Goal: Task Accomplishment & Management: Use online tool/utility

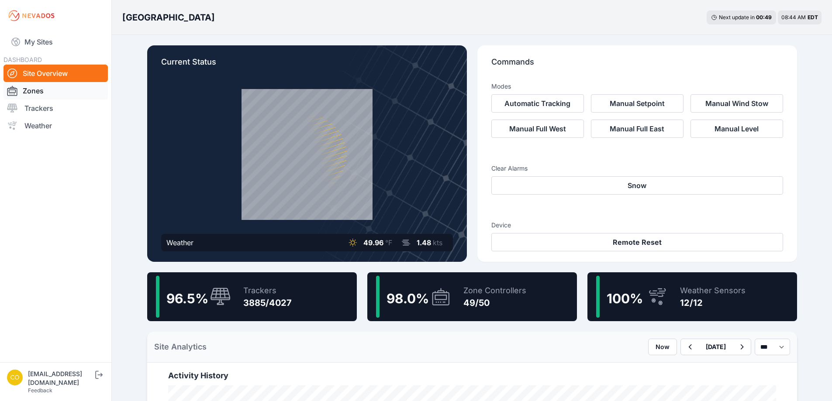
click at [38, 95] on link "Zones" at bounding box center [55, 90] width 104 height 17
click at [36, 93] on link "Zones" at bounding box center [55, 90] width 104 height 17
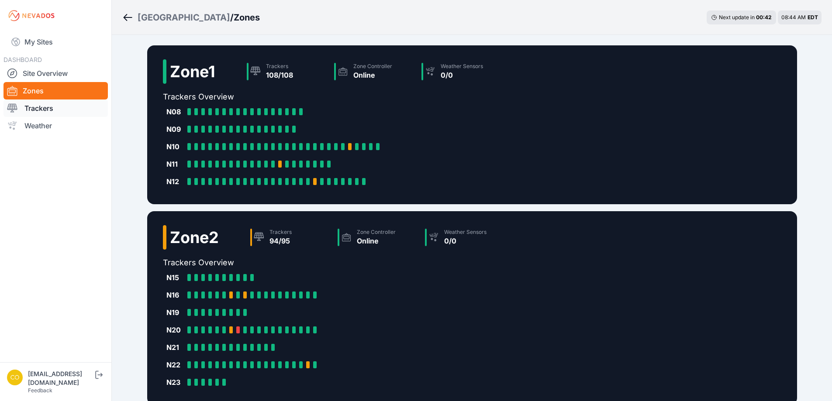
click at [46, 106] on link "Trackers" at bounding box center [55, 108] width 104 height 17
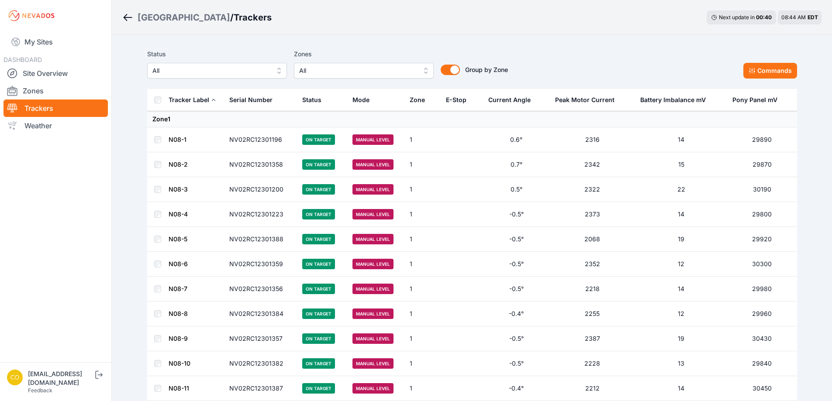
click at [347, 72] on span "All" at bounding box center [357, 70] width 117 height 10
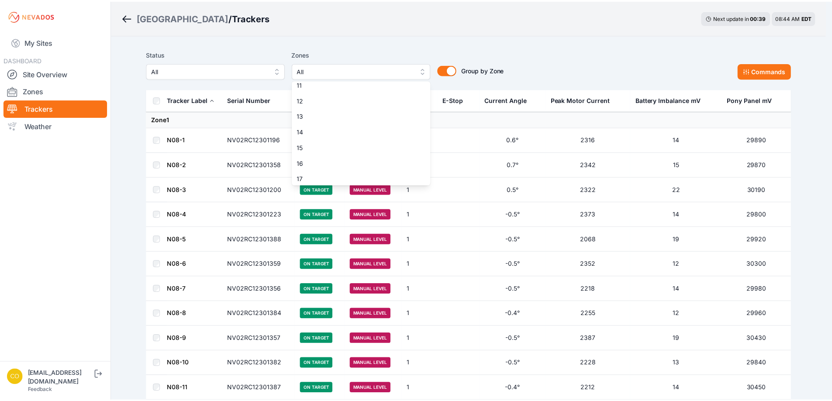
scroll to position [262, 0]
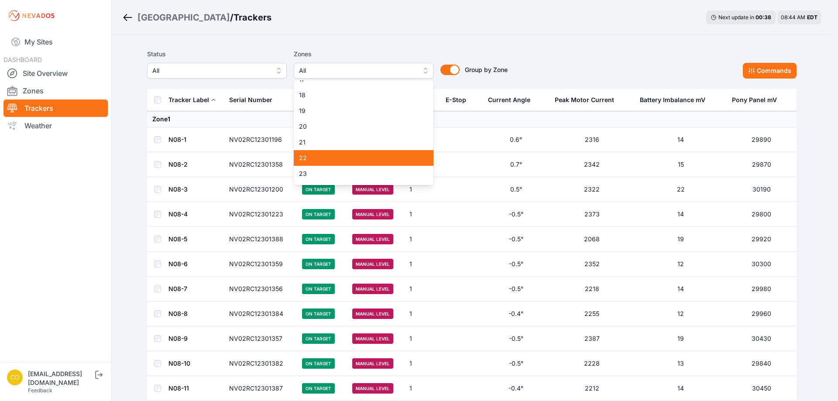
click at [326, 156] on span "22" at bounding box center [358, 158] width 119 height 9
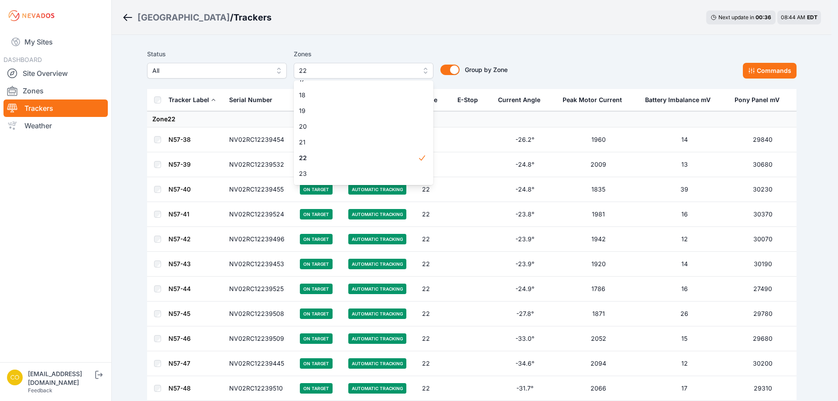
click at [407, 47] on div "Status All Zones 22 1 2 3 4 5 6 7 8 9 10 11 12 13 14 15 16 17 18 19 20 21 22 23…" at bounding box center [472, 67] width 650 height 44
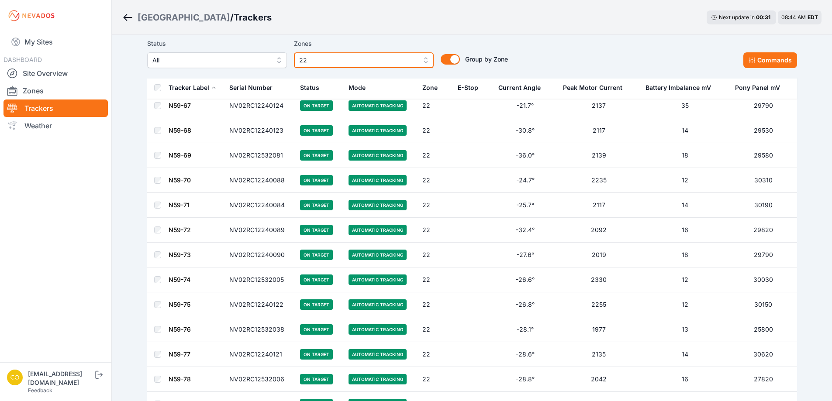
scroll to position [1048, 0]
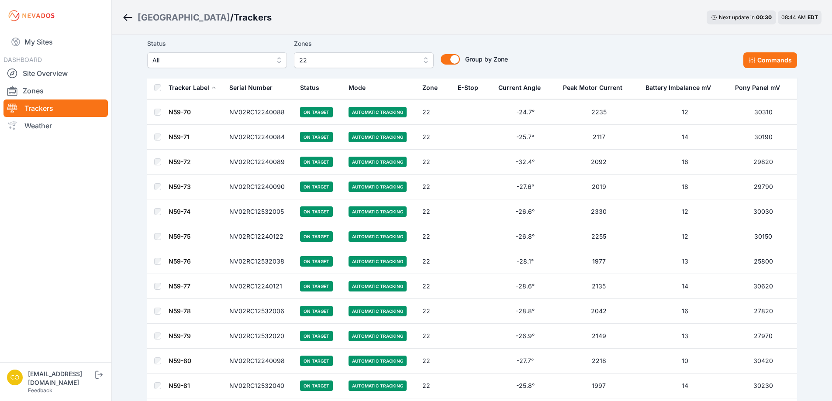
click at [152, 93] on th at bounding box center [157, 88] width 21 height 22
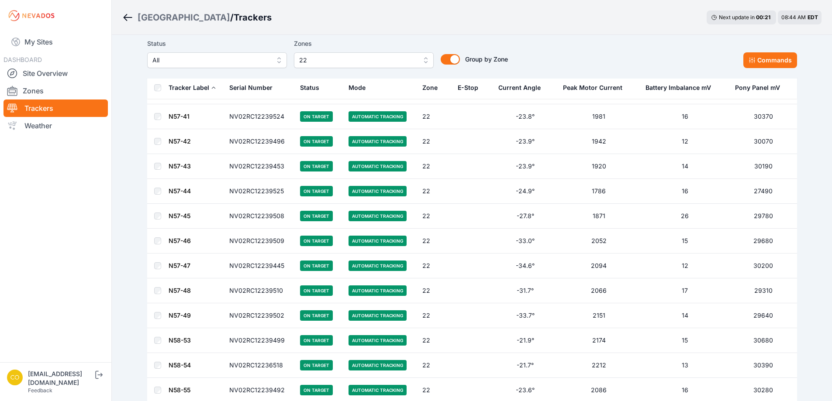
scroll to position [0, 0]
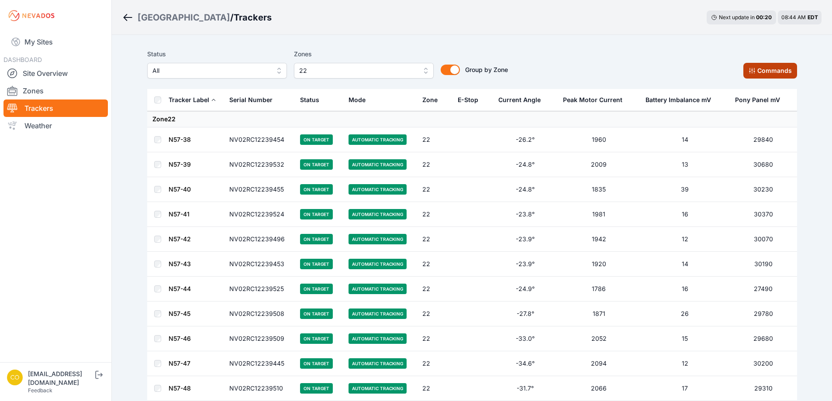
click at [765, 67] on button "Commands" at bounding box center [770, 71] width 54 height 16
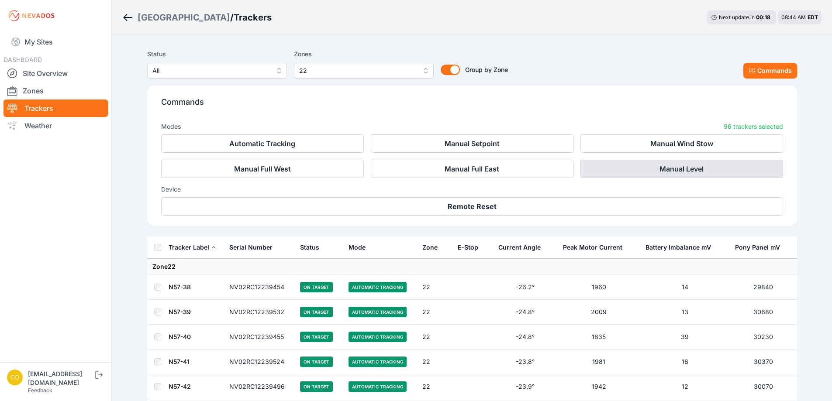
click at [670, 168] on button "Manual Level" at bounding box center [681, 169] width 203 height 18
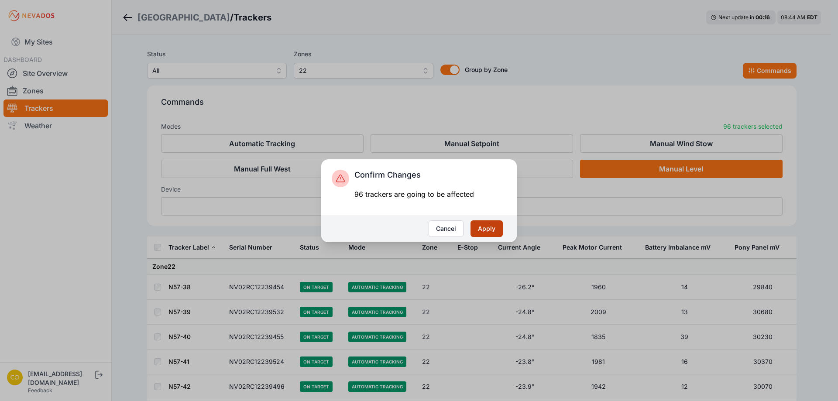
click at [488, 230] on button "Apply" at bounding box center [487, 228] width 32 height 17
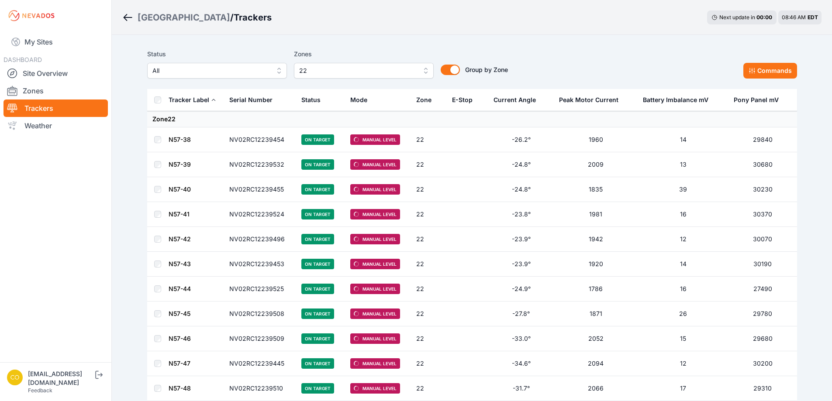
click at [92, 247] on nav "My Sites DASHBOARD Site Overview Zones Trackers Weather" at bounding box center [55, 193] width 111 height 324
click at [55, 210] on nav "My Sites DASHBOARD Site Overview Zones Trackers Weather" at bounding box center [55, 193] width 111 height 324
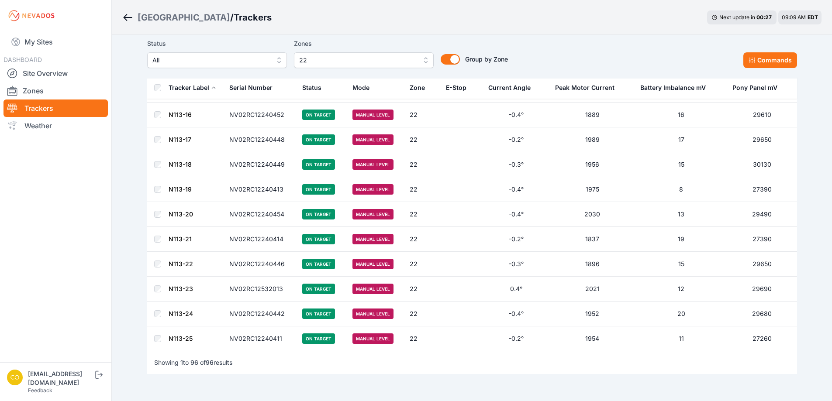
scroll to position [2203, 0]
